Goal: Task Accomplishment & Management: Manage account settings

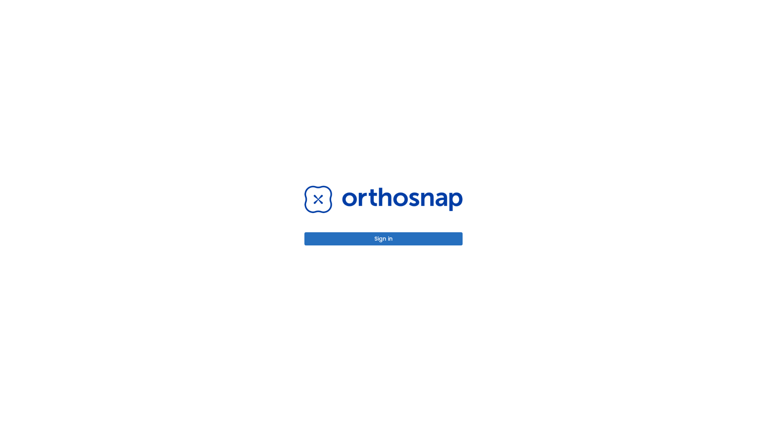
click at [383, 239] on button "Sign in" at bounding box center [383, 238] width 158 height 13
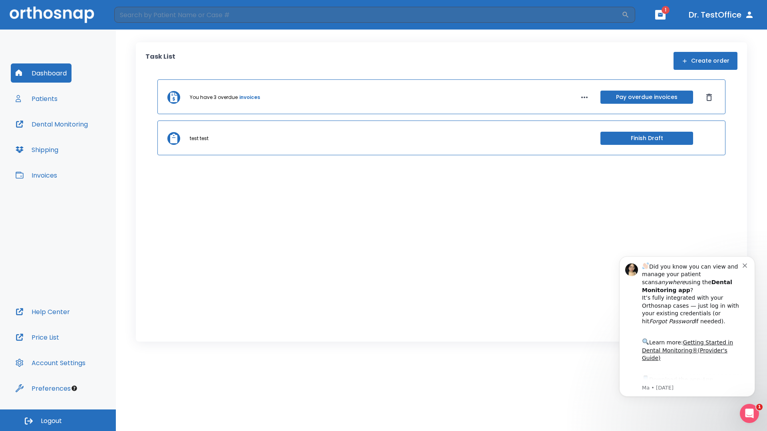
click at [58, 421] on span "Logout" at bounding box center [51, 421] width 21 height 9
